Goal: Task Accomplishment & Management: Manage account settings

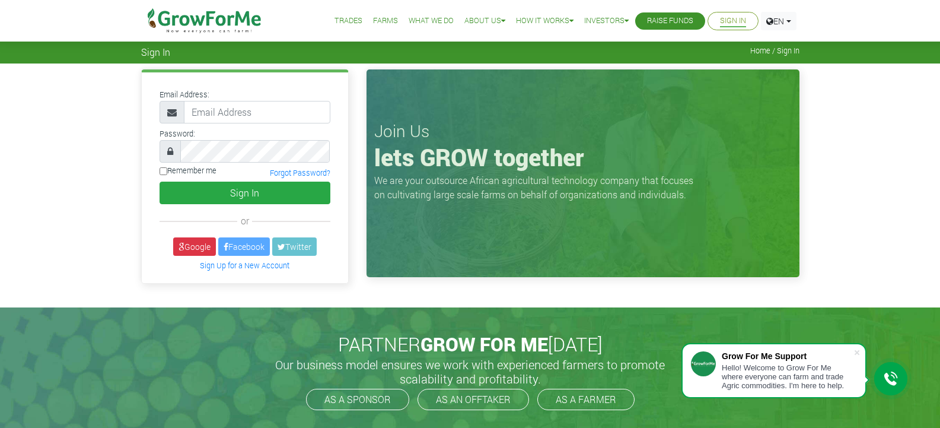
click at [740, 17] on link "Sign In" at bounding box center [733, 21] width 26 height 12
click at [786, 18] on link "EN" at bounding box center [779, 21] width 36 height 18
click at [831, 155] on div "Email Address: Password: or" at bounding box center [470, 184] width 940 height 243
click at [782, 50] on span "Home / Sign In" at bounding box center [774, 50] width 49 height 9
click at [238, 117] on input "email" at bounding box center [257, 112] width 147 height 23
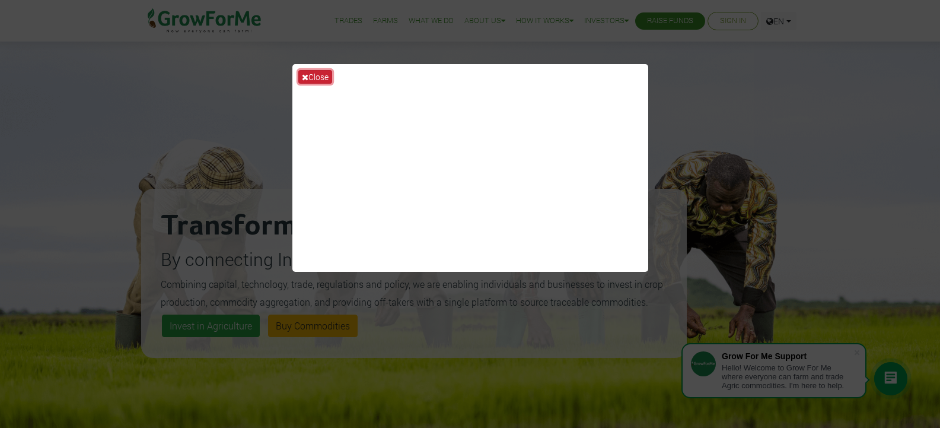
click at [307, 76] on icon at bounding box center [305, 77] width 7 height 8
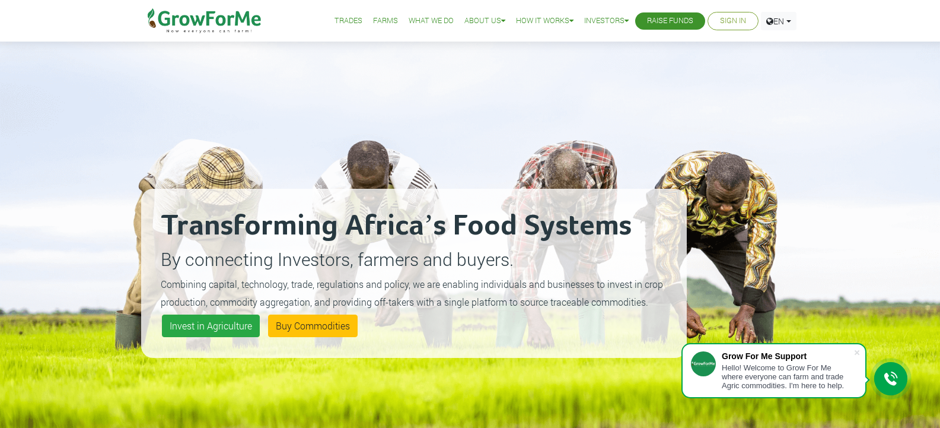
click at [441, 74] on div "Transforming Africa’s Food Systems By connecting Investors, farmers and buyers.…" at bounding box center [414, 273] width 546 height 428
drag, startPoint x: 441, startPoint y: 74, endPoint x: 466, endPoint y: 63, distance: 26.9
drag, startPoint x: 466, startPoint y: 63, endPoint x: 722, endPoint y: 21, distance: 259.7
click at [722, 21] on link "Sign In" at bounding box center [733, 21] width 26 height 12
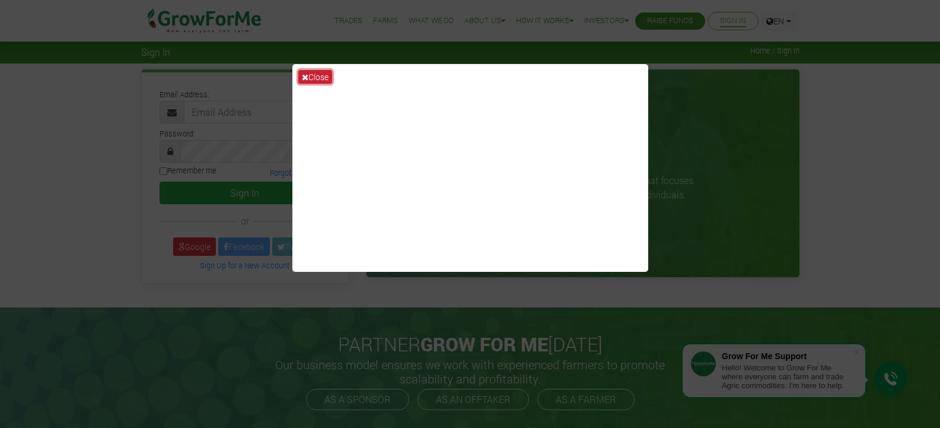
click at [304, 74] on icon at bounding box center [305, 77] width 7 height 8
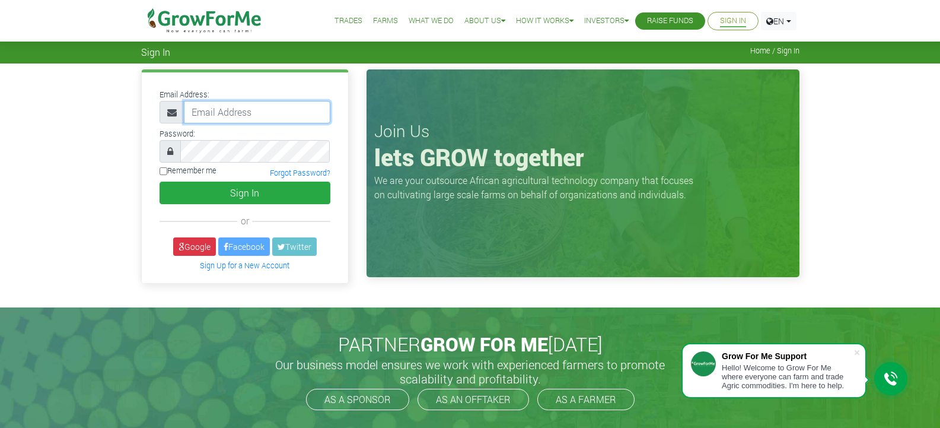
click at [288, 110] on input "email" at bounding box center [257, 112] width 147 height 23
type input "[EMAIL_ADDRESS][DOMAIN_NAME]"
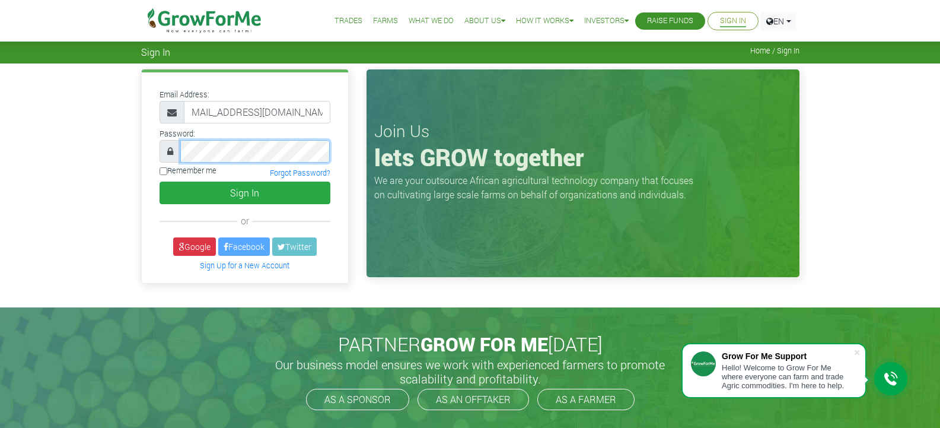
scroll to position [0, 0]
click at [160, 182] on button "Sign In" at bounding box center [245, 193] width 171 height 23
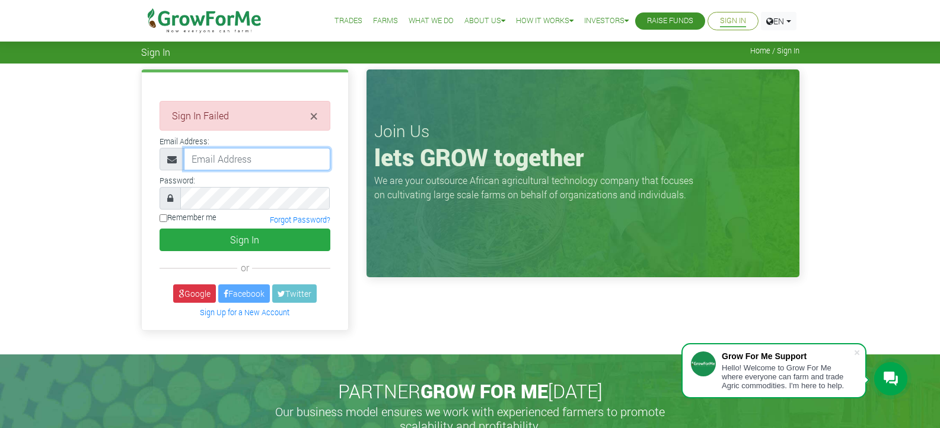
drag, startPoint x: 0, startPoint y: 0, endPoint x: 274, endPoint y: 160, distance: 317.5
click at [274, 160] on input "email" at bounding box center [257, 159] width 147 height 23
type input "[EMAIL_ADDRESS][DOMAIN_NAME]"
click at [169, 196] on icon at bounding box center [170, 197] width 6 height 9
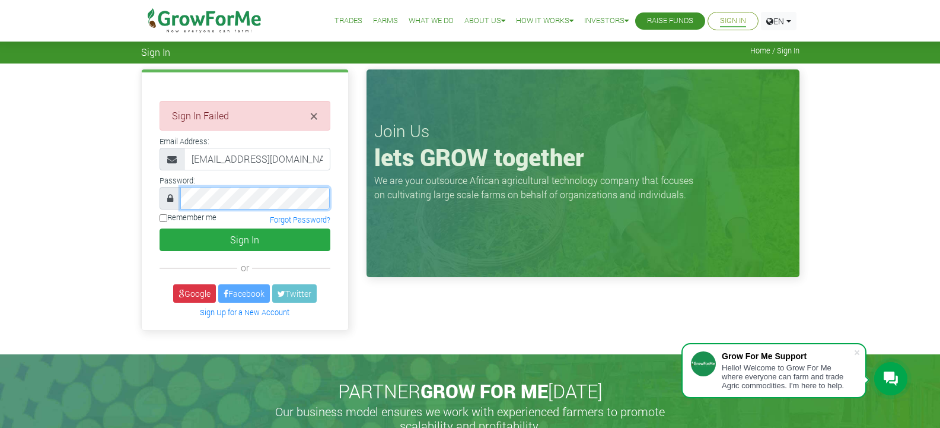
click at [160, 228] on button "Sign In" at bounding box center [245, 239] width 171 height 23
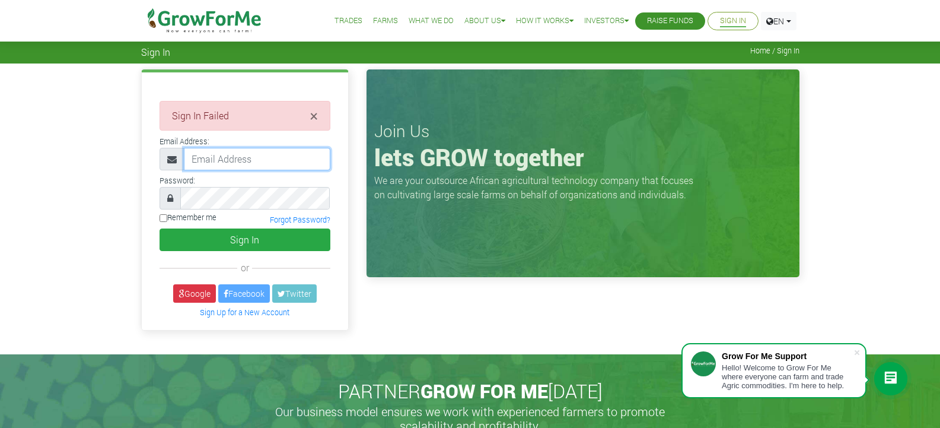
click at [230, 155] on input "email" at bounding box center [257, 159] width 147 height 23
type input "[EMAIL_ADDRESS][DOMAIN_NAME]"
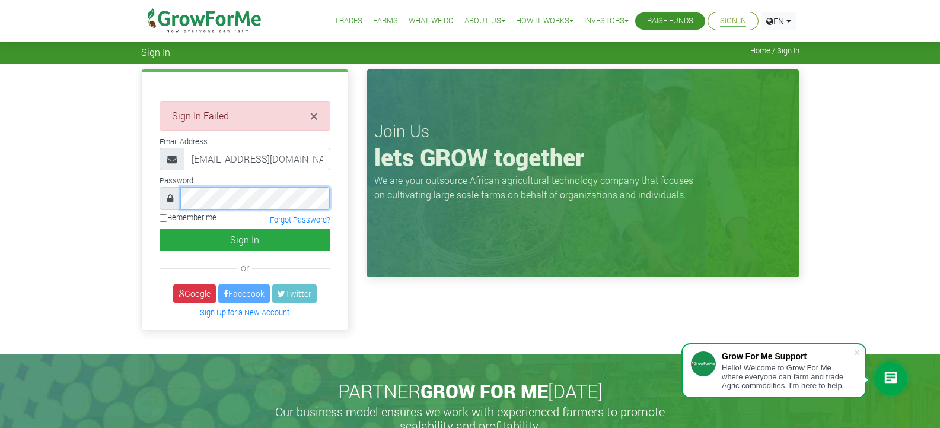
click at [160, 228] on button "Sign In" at bounding box center [245, 239] width 171 height 23
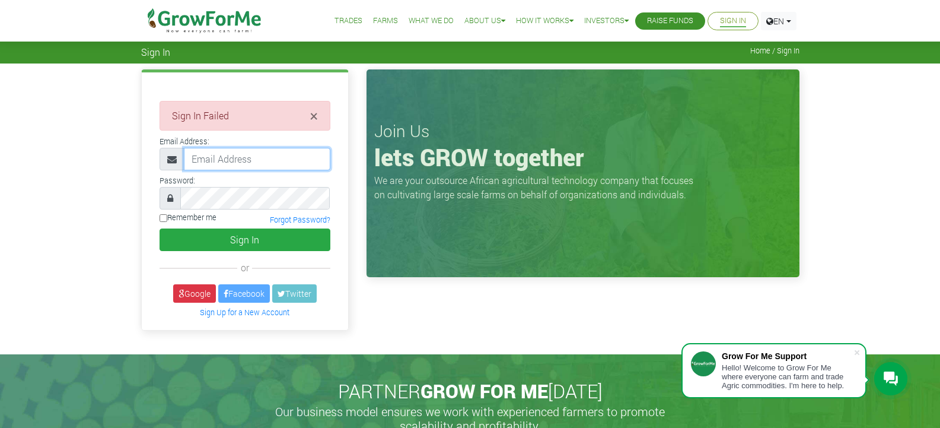
click at [266, 161] on input "email" at bounding box center [257, 159] width 147 height 23
type input "233246081311@growforme.com"
click at [785, 377] on div "Hello! Welcome to Grow For Me where everyone can farm and trade Agric commoditi…" at bounding box center [788, 376] width 132 height 27
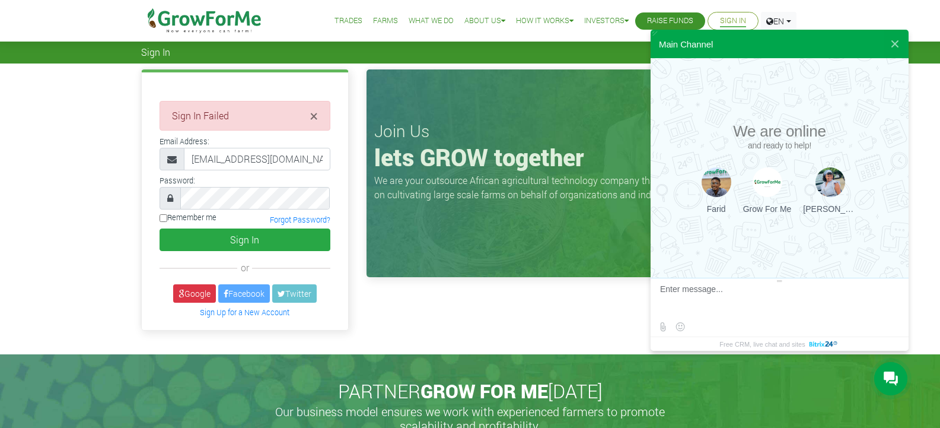
click at [114, 256] on div "× Sign In Failed Email Address: or" at bounding box center [470, 208] width 940 height 290
click at [160, 228] on button "Sign In" at bounding box center [245, 239] width 171 height 23
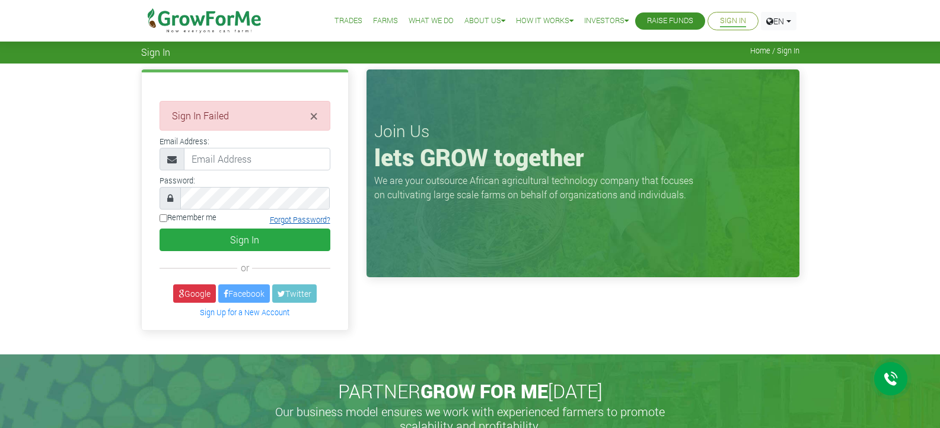
click at [289, 221] on link "Forgot Password?" at bounding box center [300, 219] width 61 height 9
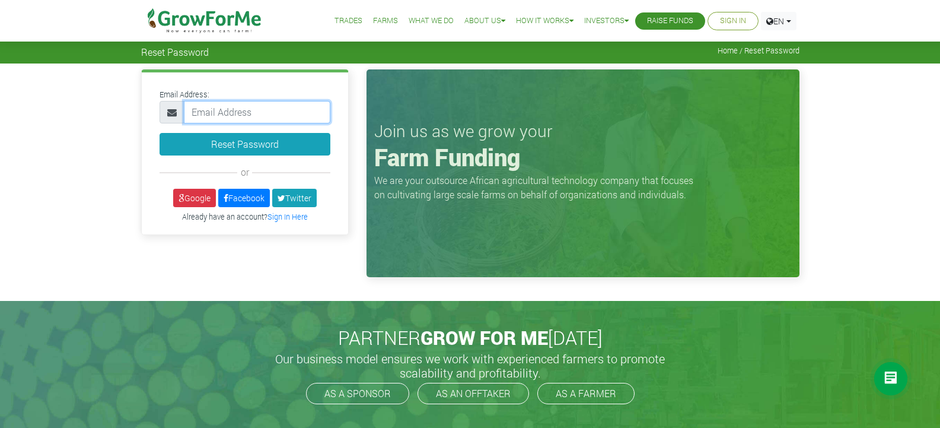
click at [284, 106] on input "email" at bounding box center [257, 112] width 147 height 23
type input "[EMAIL_ADDRESS][DOMAIN_NAME]"
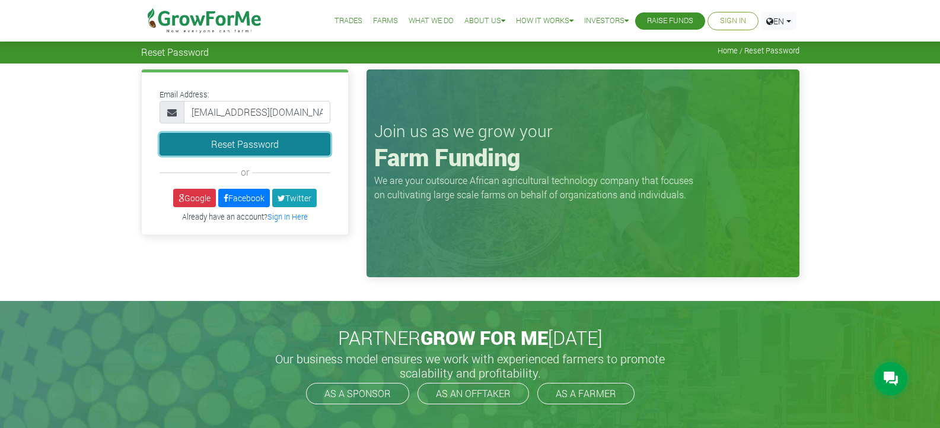
click at [282, 144] on button "Reset Password" at bounding box center [245, 144] width 171 height 23
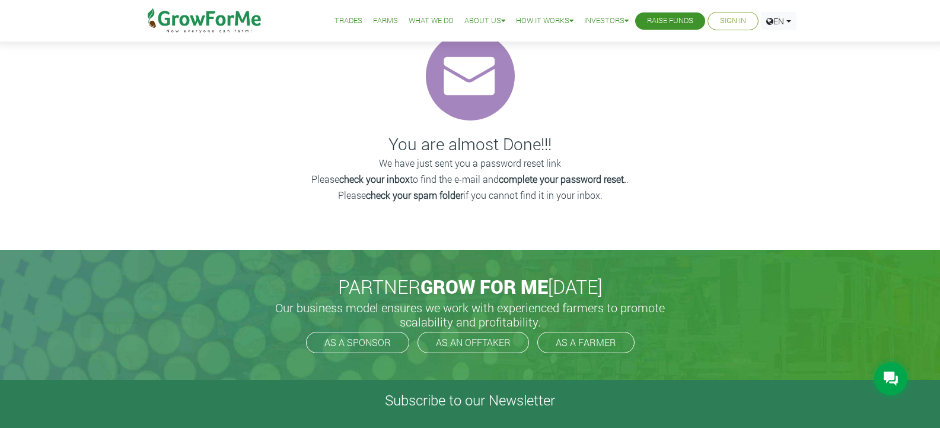
scroll to position [119, 0]
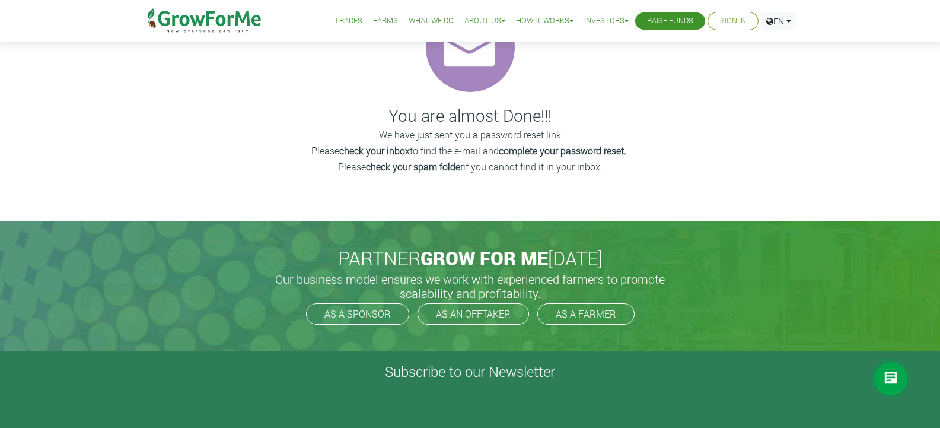
click at [624, 129] on p "We have just sent you a password reset link" at bounding box center [470, 135] width 827 height 14
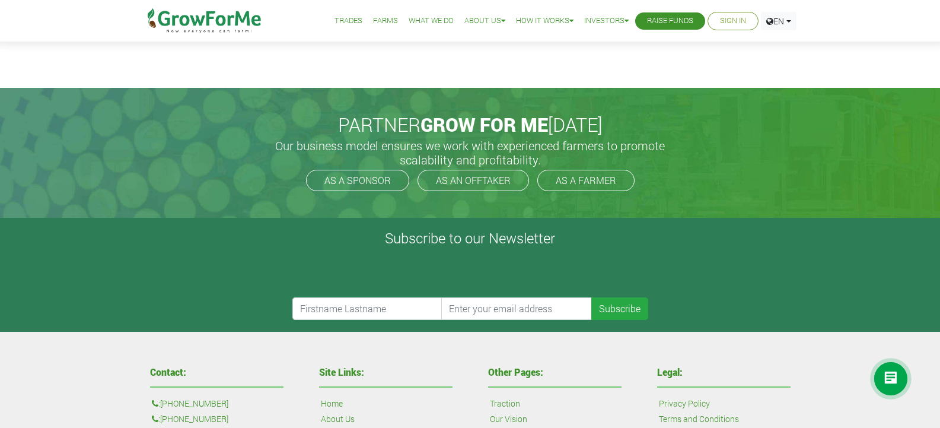
scroll to position [252, 0]
click at [357, 314] on input "text" at bounding box center [367, 309] width 151 height 23
click at [724, 24] on link "Sign In" at bounding box center [733, 21] width 26 height 12
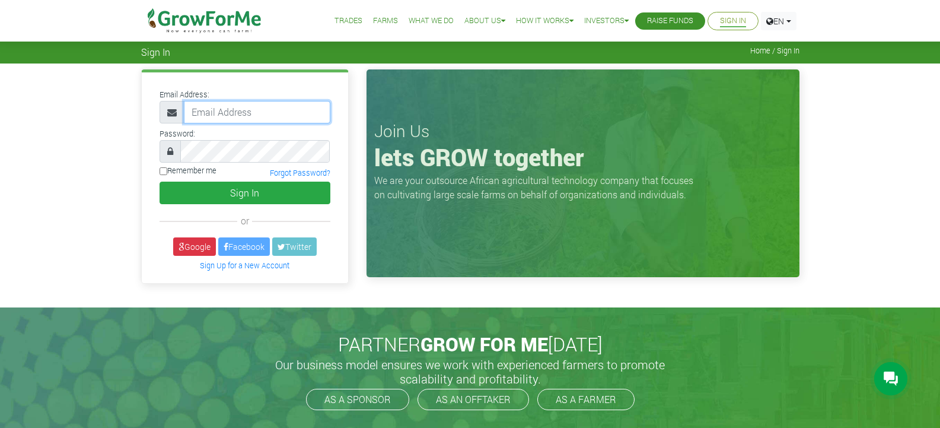
click at [289, 109] on input "email" at bounding box center [257, 112] width 147 height 23
type input "m"
type input "[EMAIL_ADDRESS][DOMAIN_NAME]"
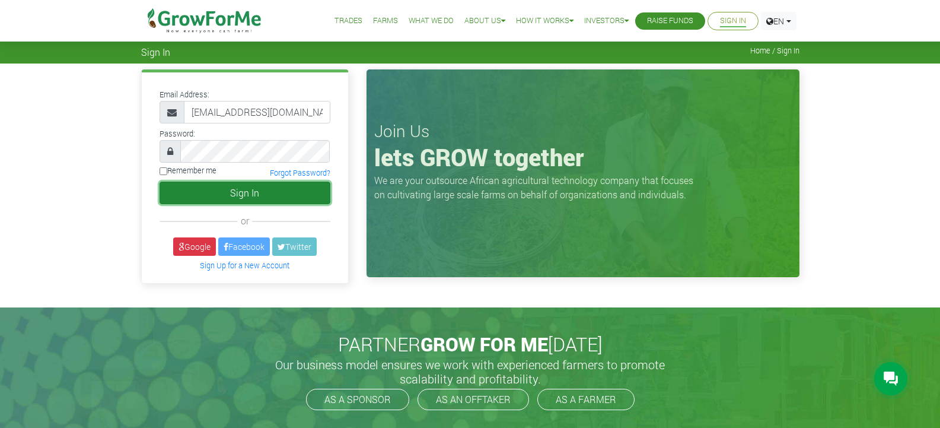
click at [219, 195] on button "Sign In" at bounding box center [245, 193] width 171 height 23
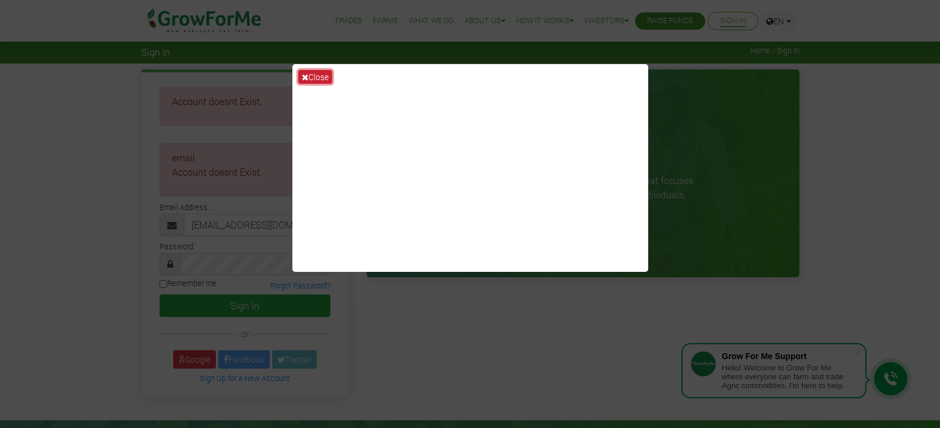
click at [307, 75] on icon at bounding box center [305, 77] width 7 height 8
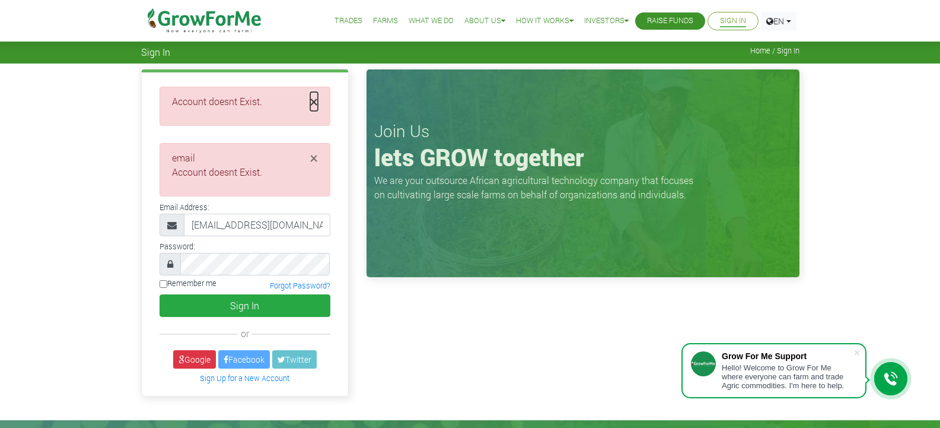
click at [317, 104] on span "×" at bounding box center [314, 101] width 8 height 19
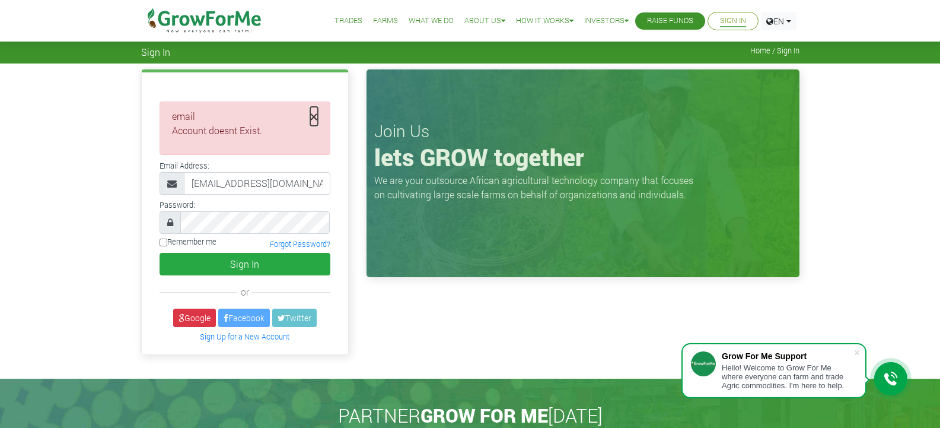
click at [312, 114] on span "×" at bounding box center [314, 116] width 8 height 19
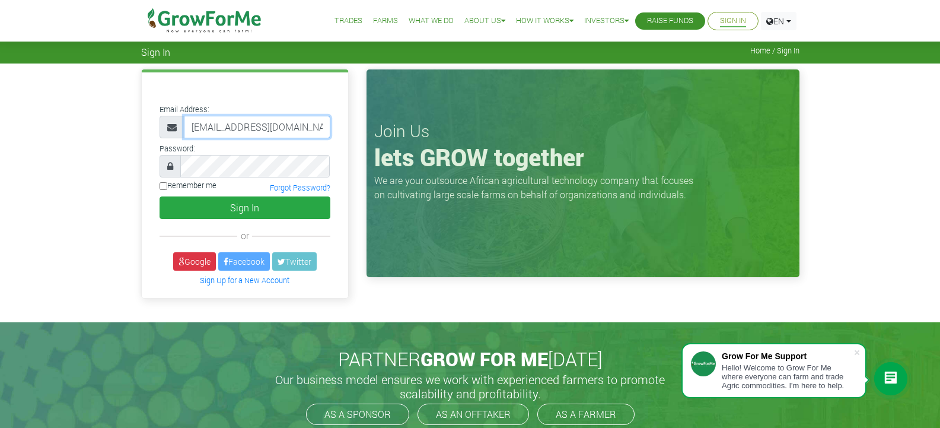
click at [305, 126] on input "[EMAIL_ADDRESS][DOMAIN_NAME]" at bounding box center [257, 127] width 147 height 23
type input "m"
type input "[EMAIL_ADDRESS][DOMAIN_NAME]"
